Goal: Entertainment & Leisure: Consume media (video, audio)

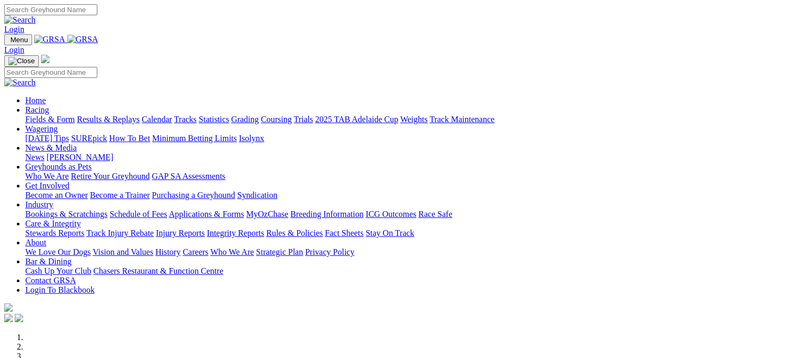
click at [139, 115] on link "Results & Replays" at bounding box center [108, 119] width 63 height 9
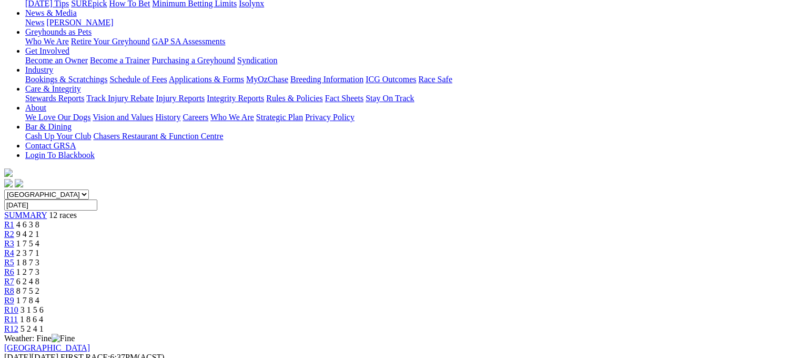
scroll to position [119, 0]
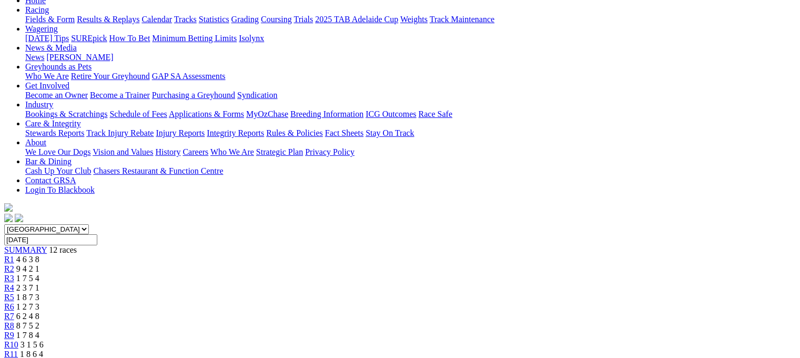
click at [14, 311] on span "R7" at bounding box center [9, 315] width 10 height 9
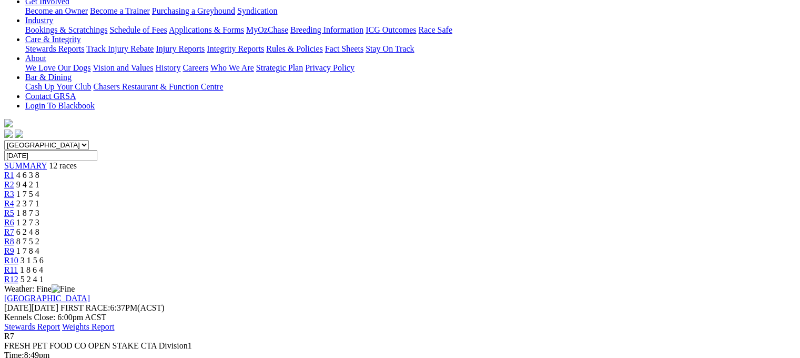
scroll to position [231, 0]
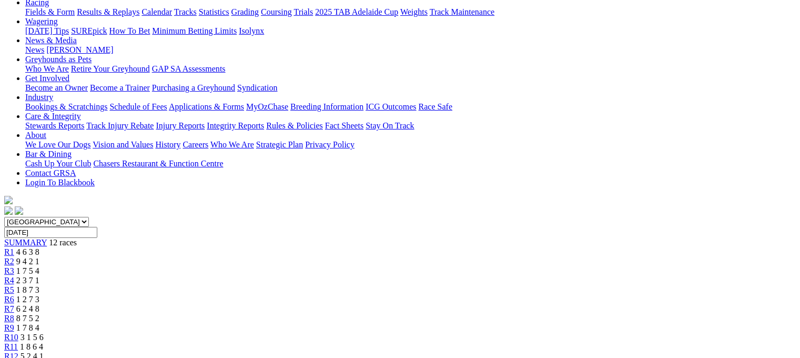
scroll to position [63, 0]
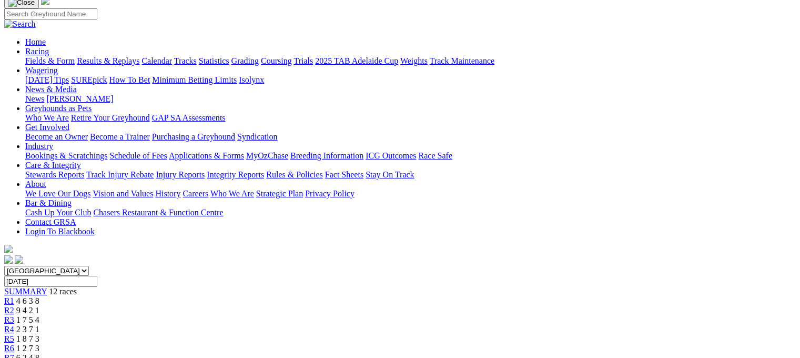
scroll to position [49, 0]
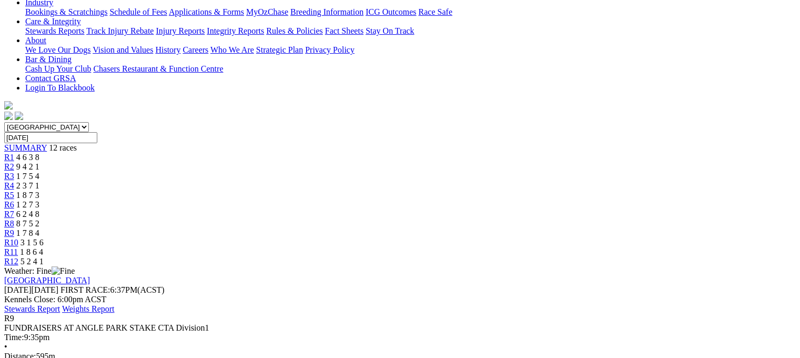
scroll to position [273, 0]
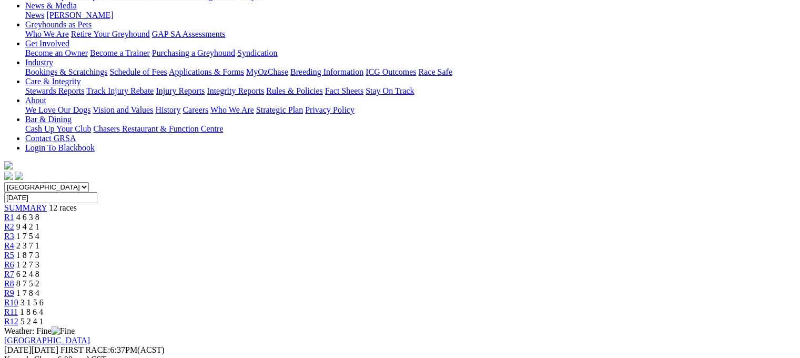
scroll to position [77, 0]
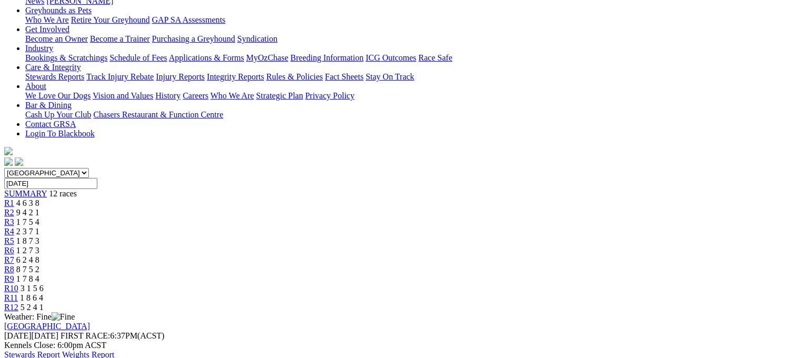
scroll to position [238, 0]
